Goal: Transaction & Acquisition: Purchase product/service

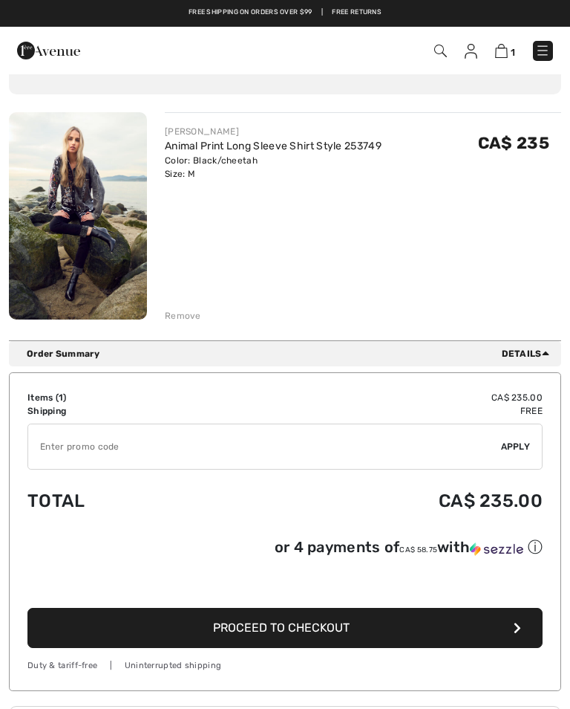
scroll to position [106, 0]
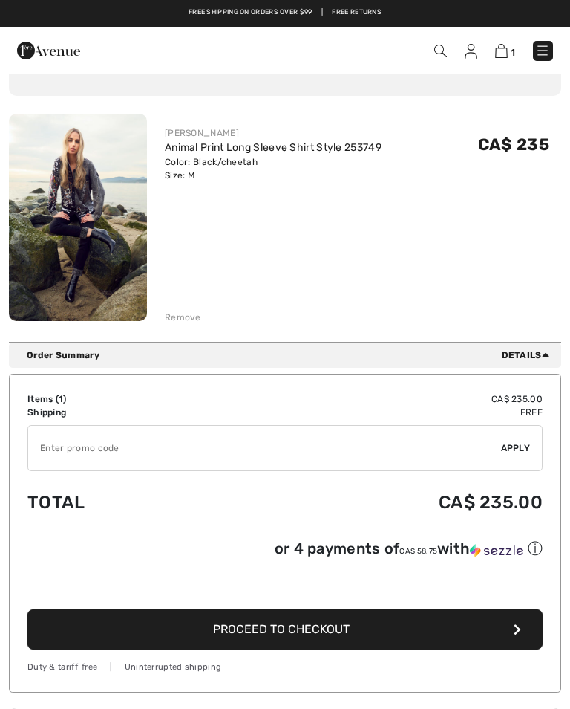
click at [515, 355] on span "Details" at bounding box center [528, 354] width 53 height 13
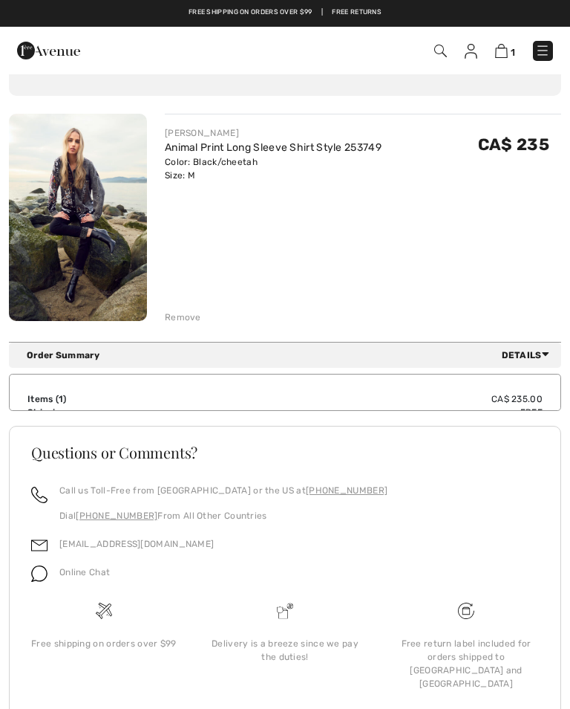
scroll to position [75, 0]
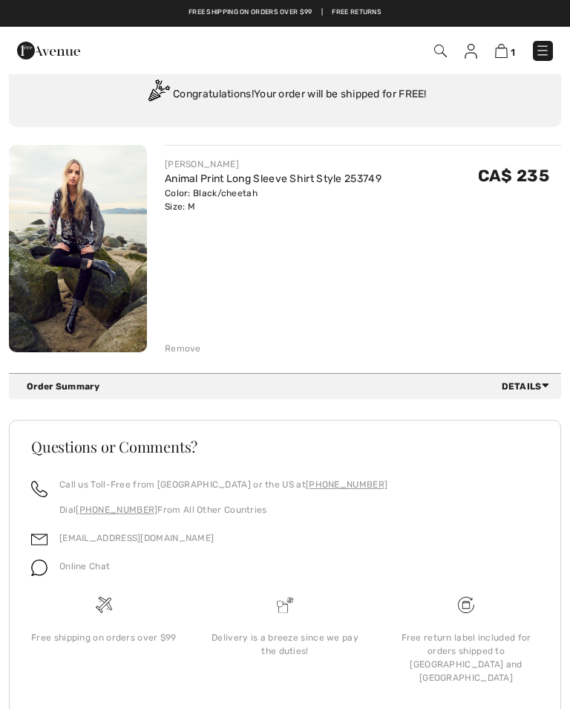
click at [461, 287] on div "FRANK LYMAN Animal Print Long Sleeve Shirt Style 253749 Color: Black/cheetah Si…" at bounding box center [363, 250] width 397 height 210
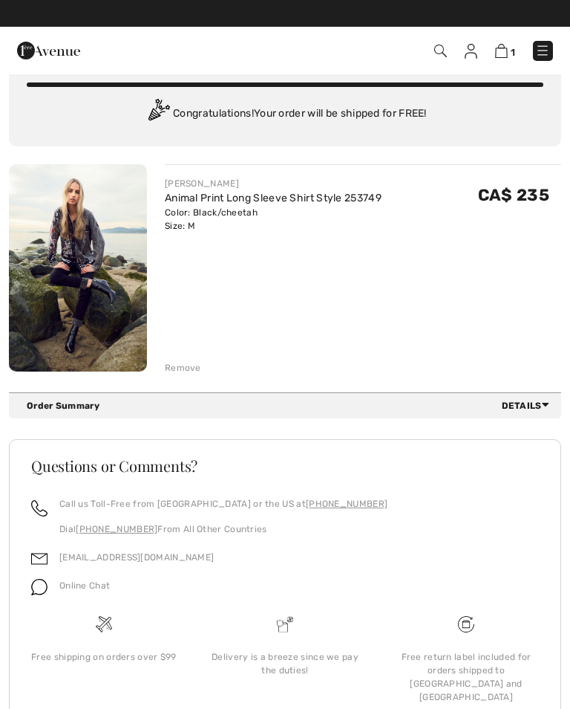
scroll to position [0, 0]
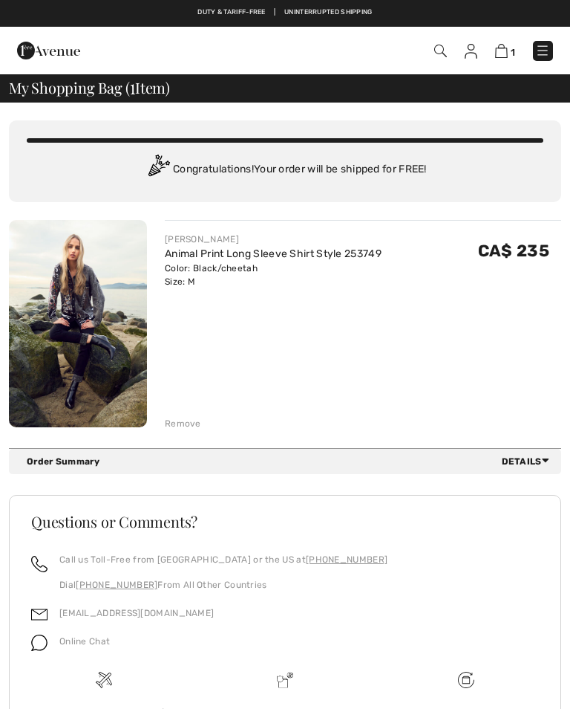
click at [183, 428] on div "Remove" at bounding box center [183, 423] width 36 height 13
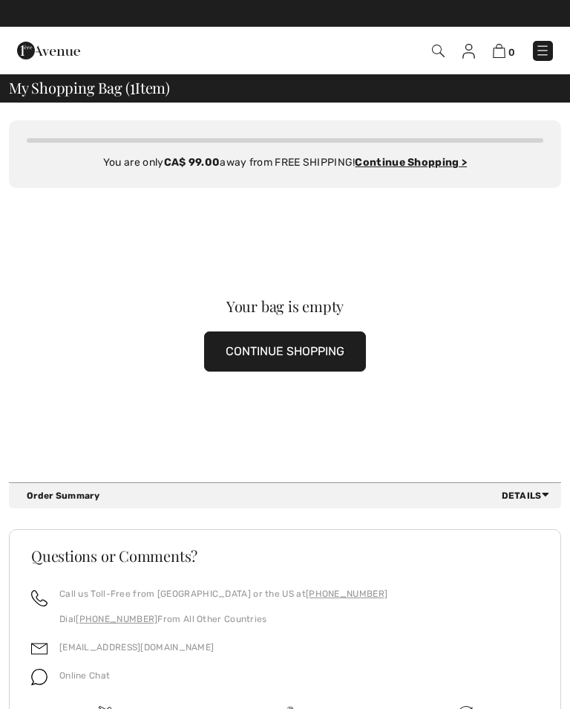
click at [302, 357] on button "CONTINUE SHOPPING" at bounding box center [285, 351] width 162 height 40
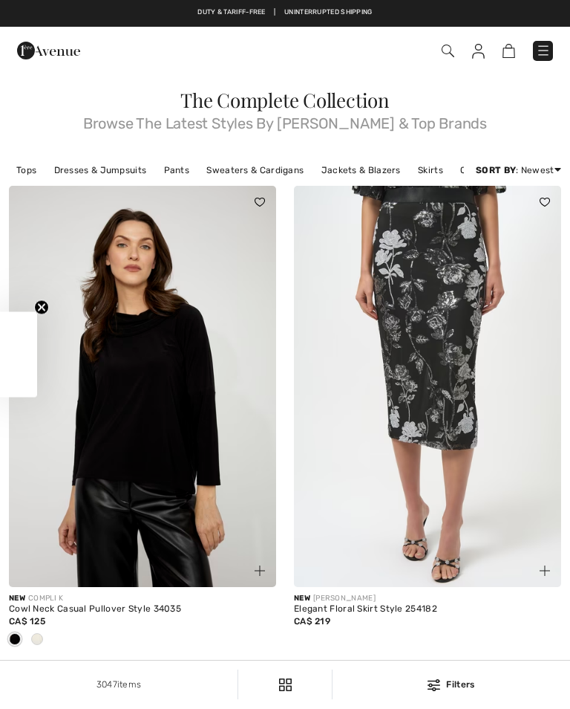
checkbox input "true"
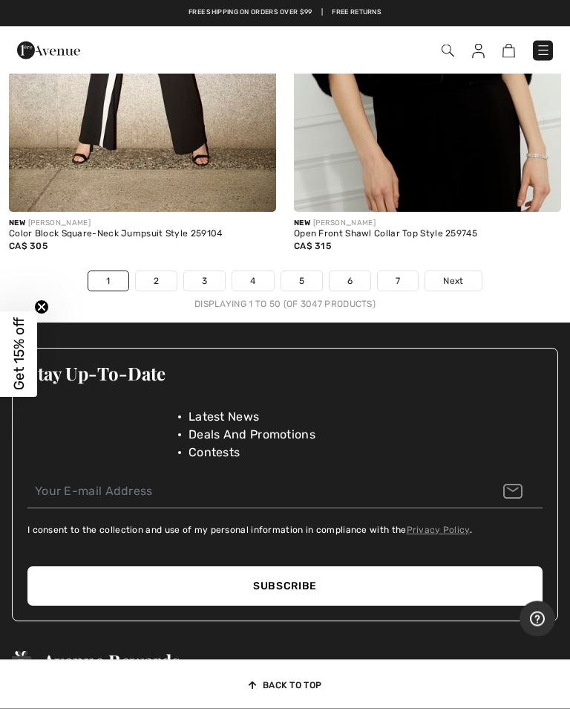
scroll to position [12328, 0]
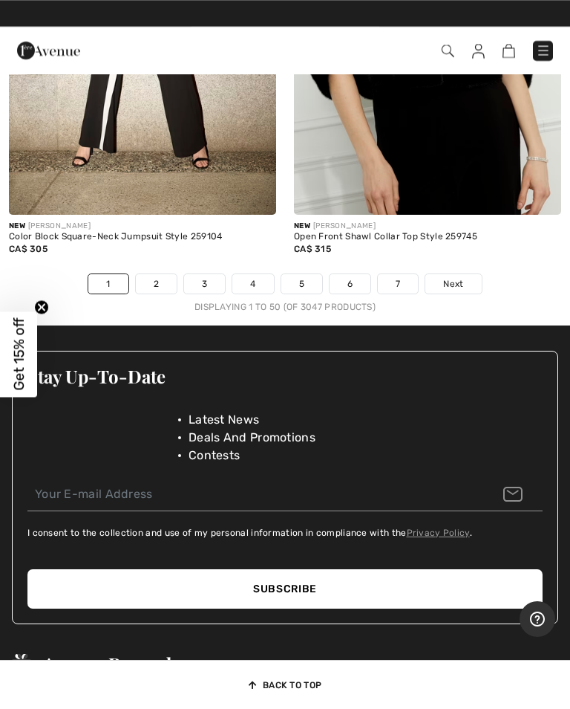
click at [460, 276] on link "Next" at bounding box center [454, 283] width 56 height 19
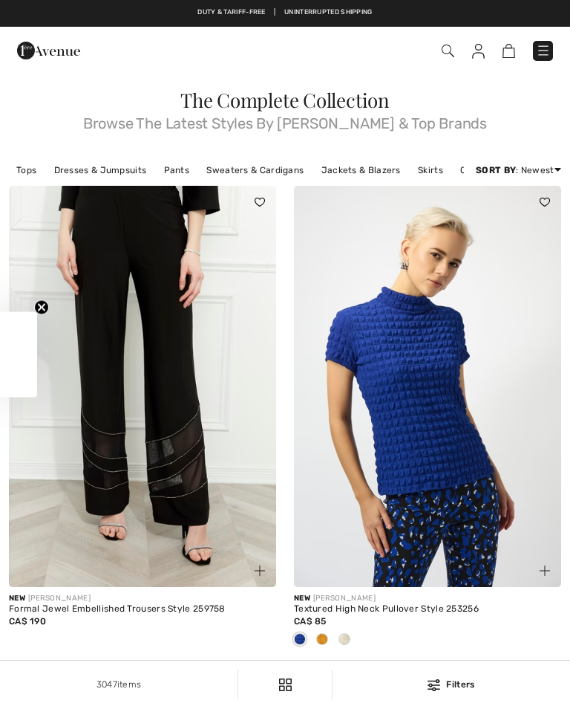
checkbox input "true"
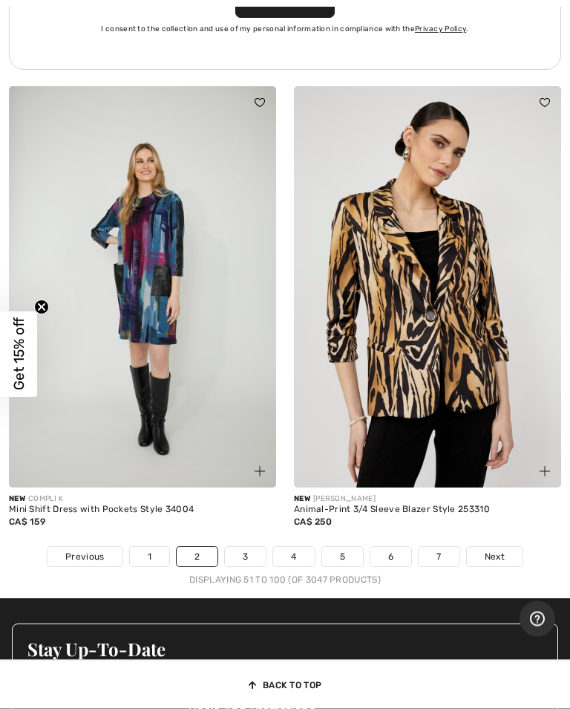
scroll to position [11981, 0]
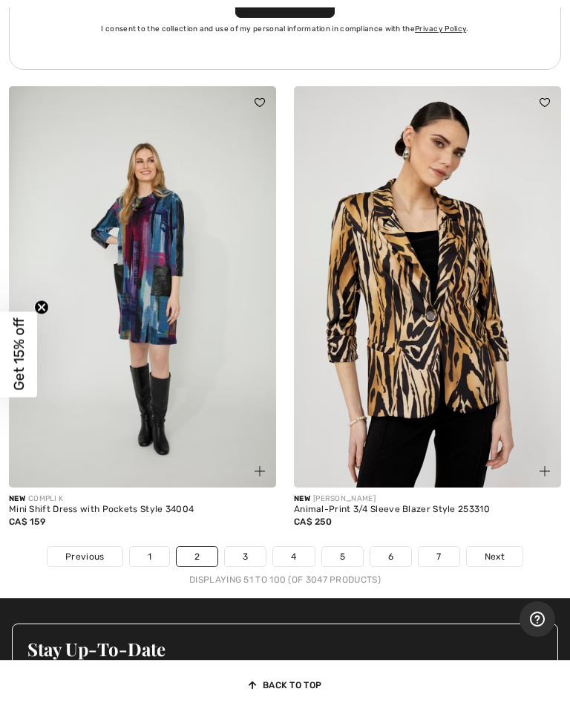
click at [499, 550] on span "Next" at bounding box center [495, 556] width 20 height 13
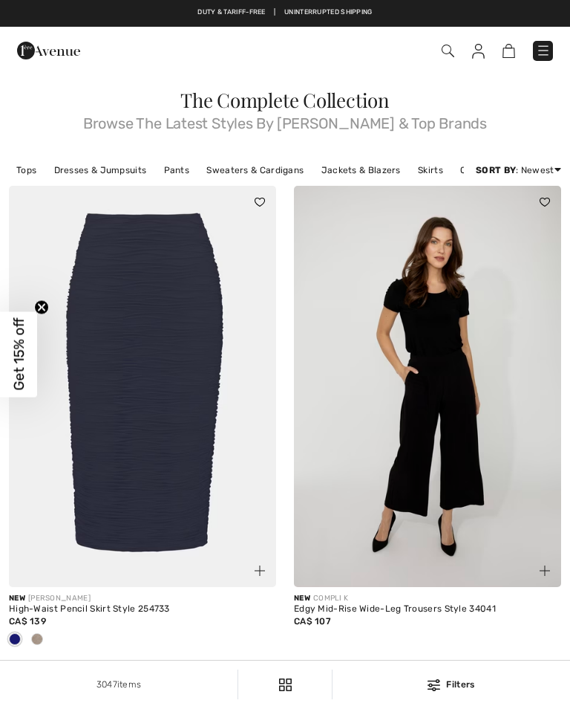
checkbox input "true"
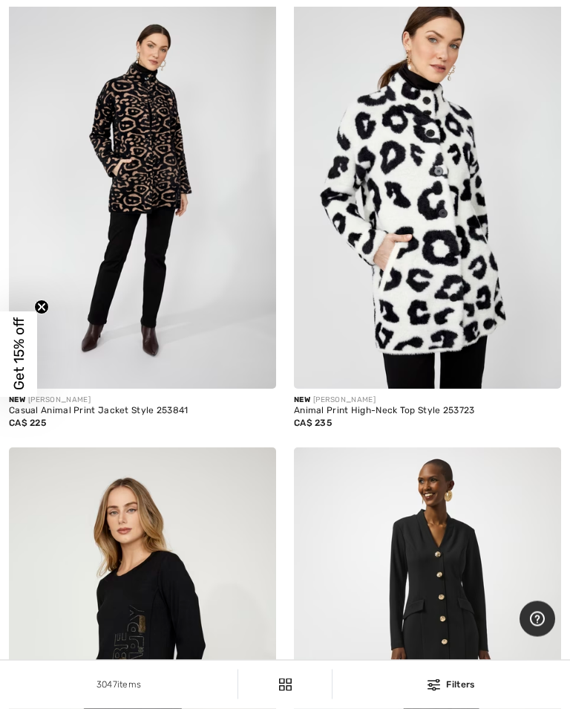
scroll to position [3997, 0]
click at [430, 227] on img at bounding box center [427, 187] width 267 height 401
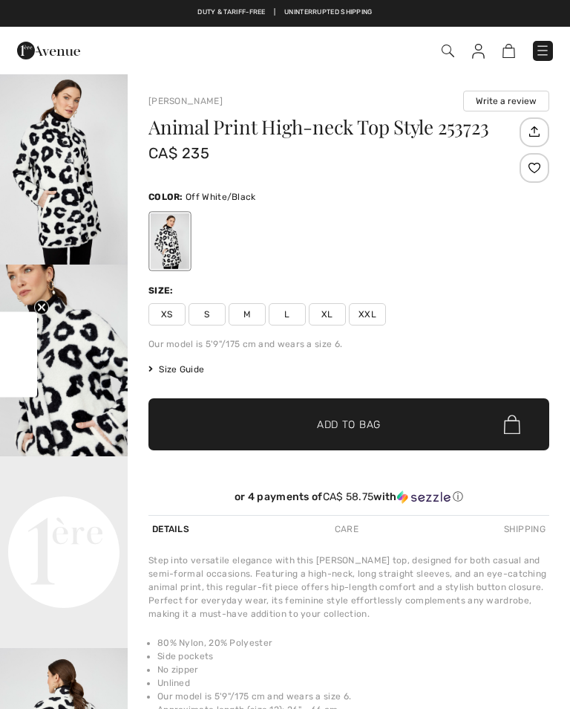
checkbox input "true"
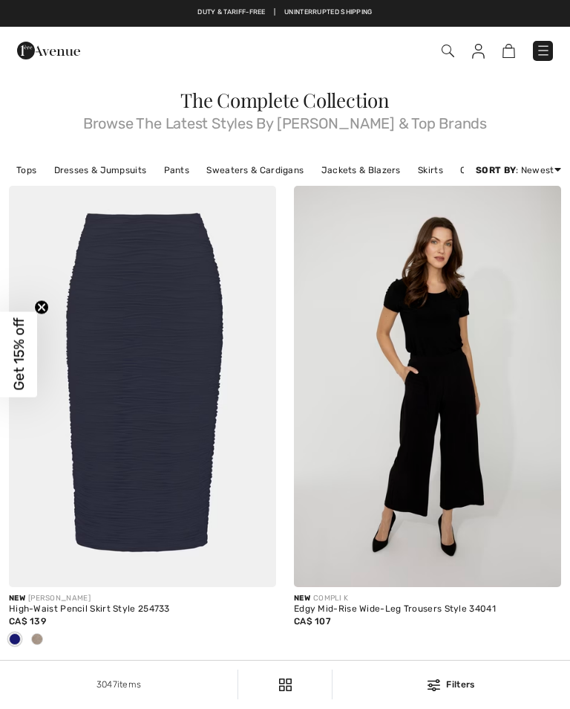
checkbox input "true"
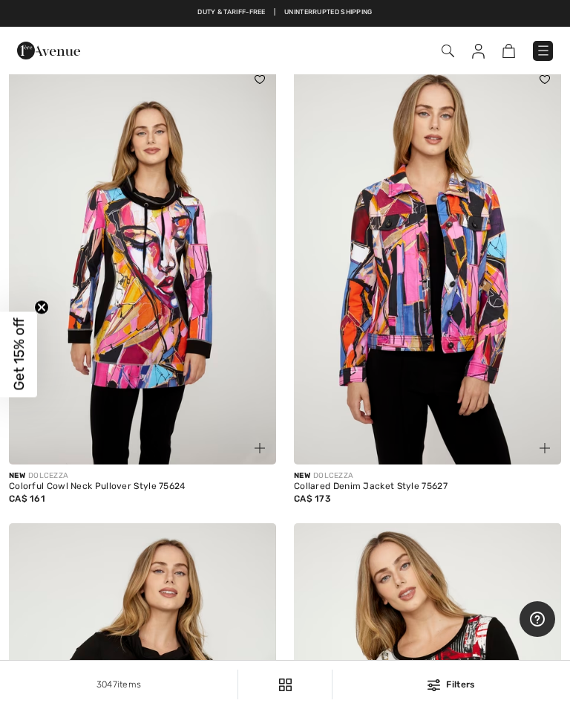
scroll to position [9750, 0]
